Goal: Find specific page/section: Find specific page/section

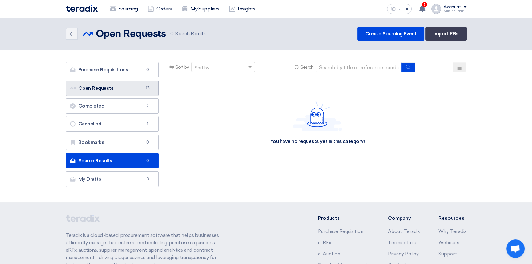
click at [112, 92] on link "Open Requests Open Requests 13" at bounding box center [112, 87] width 93 height 15
click at [110, 89] on link "Open Requests Open Requests 13" at bounding box center [112, 87] width 93 height 15
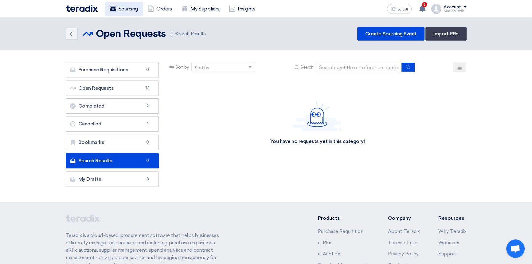
click at [132, 10] on link "Sourcing" at bounding box center [124, 9] width 38 height 14
click at [125, 9] on link "Sourcing" at bounding box center [124, 9] width 38 height 14
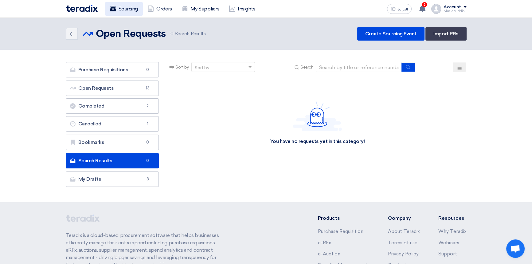
click at [125, 9] on link "Sourcing" at bounding box center [124, 9] width 38 height 14
